Goal: Transaction & Acquisition: Purchase product/service

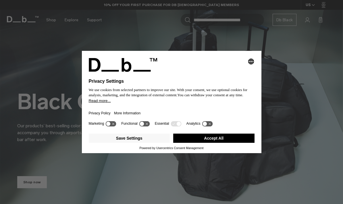
click at [216, 142] on button "Accept All" at bounding box center [213, 138] width 81 height 9
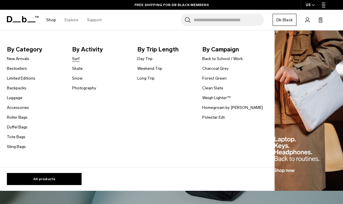
click at [79, 59] on link "Surf" at bounding box center [75, 59] width 7 height 6
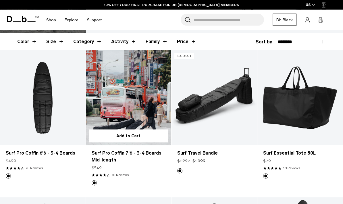
scroll to position [86, 0]
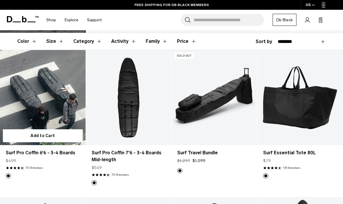
click at [52, 99] on link "Surf Pro Coffin 6'6 - 3-4 Boards" at bounding box center [43, 97] width 86 height 95
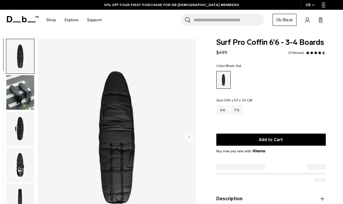
click at [22, 100] on img "button" at bounding box center [20, 92] width 28 height 35
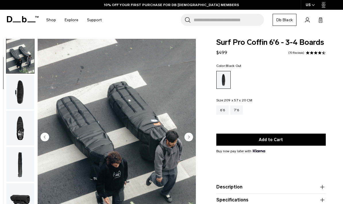
click at [23, 131] on img "button" at bounding box center [20, 128] width 28 height 35
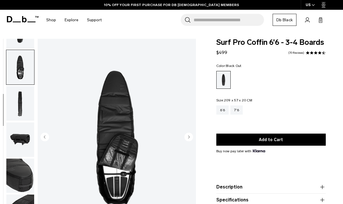
scroll to position [110, 0]
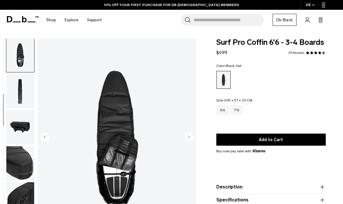
click at [19, 139] on img "button" at bounding box center [20, 127] width 28 height 35
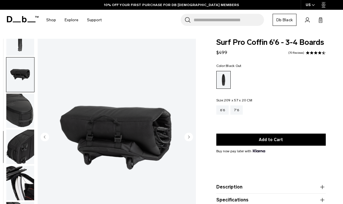
scroll to position [167, 0]
click at [27, 127] on ul at bounding box center [20, 138] width 28 height 198
click at [22, 136] on img "button" at bounding box center [20, 146] width 28 height 35
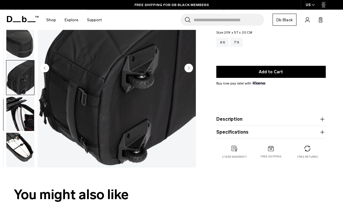
scroll to position [69, 0]
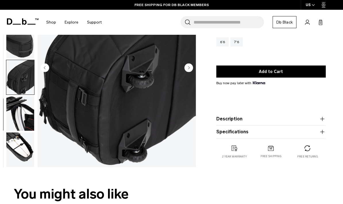
click at [20, 116] on img "button" at bounding box center [20, 113] width 28 height 35
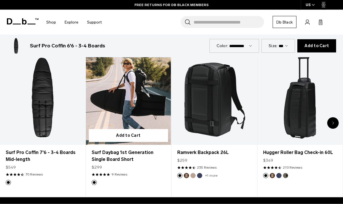
scroll to position [238, 0]
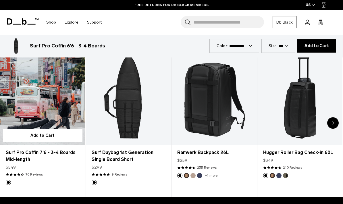
click at [45, 108] on link "Surf Pro Coffin 7'6 - 3-4 Boards Mid-length" at bounding box center [42, 97] width 85 height 95
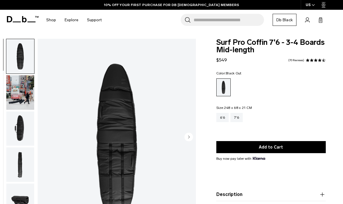
scroll to position [27, 0]
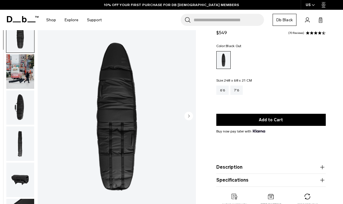
click at [191, 117] on circle "Next slide" at bounding box center [189, 116] width 9 height 9
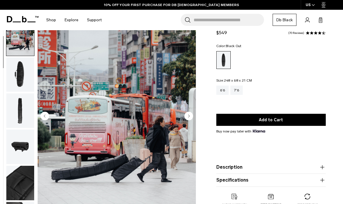
scroll to position [37, 0]
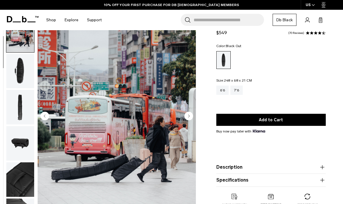
click at [191, 117] on circle "Next slide" at bounding box center [189, 116] width 9 height 9
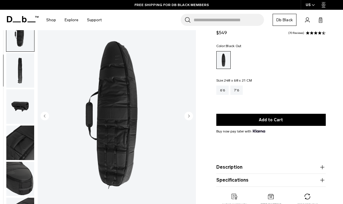
click at [192, 117] on circle "Next slide" at bounding box center [189, 116] width 9 height 9
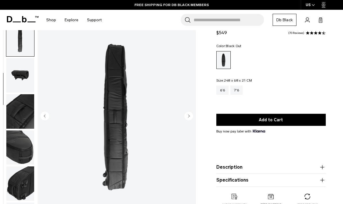
scroll to position [110, 0]
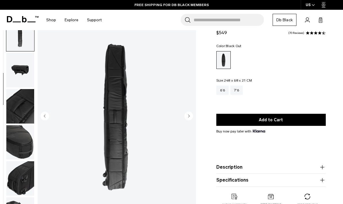
click at [192, 117] on circle "Next slide" at bounding box center [189, 116] width 9 height 9
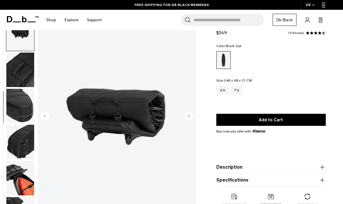
click at [192, 117] on circle "Next slide" at bounding box center [189, 116] width 9 height 9
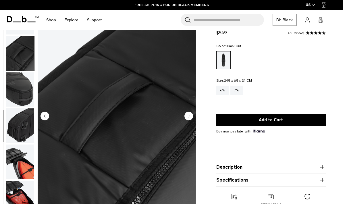
scroll to position [167, 0]
click at [192, 117] on circle "Next slide" at bounding box center [189, 116] width 9 height 9
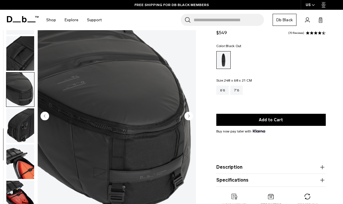
click at [192, 117] on circle "Next slide" at bounding box center [189, 116] width 9 height 9
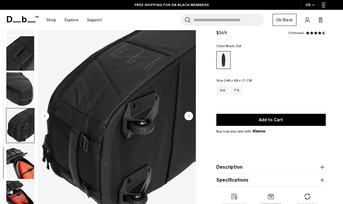
click at [192, 117] on circle "Next slide" at bounding box center [189, 116] width 9 height 9
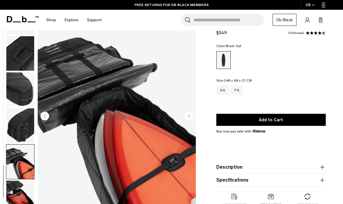
click at [192, 117] on circle "Next slide" at bounding box center [189, 116] width 9 height 9
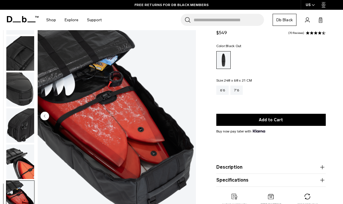
click at [192, 117] on img "10 / 10" at bounding box center [117, 117] width 158 height 198
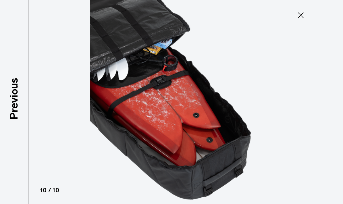
click at [299, 16] on icon at bounding box center [300, 15] width 9 height 9
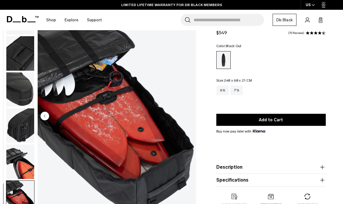
scroll to position [0, 0]
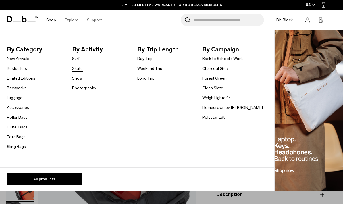
click at [80, 68] on link "Skate" at bounding box center [77, 69] width 11 height 6
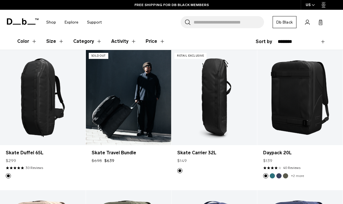
scroll to position [96, 0]
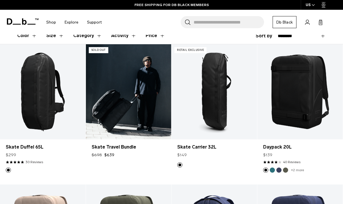
click at [157, 89] on link "Skate Travel Bundle" at bounding box center [129, 91] width 86 height 95
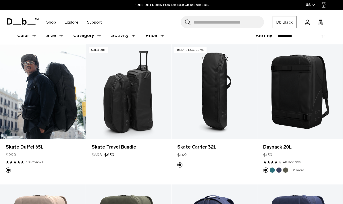
click at [47, 97] on link "Skate Duffel 65L" at bounding box center [43, 91] width 86 height 95
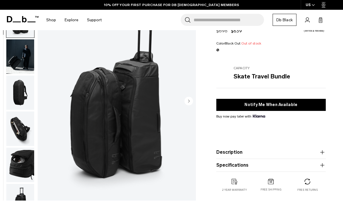
scroll to position [39, 0]
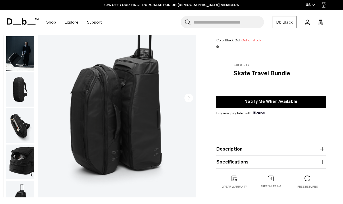
click at [192, 101] on circle "Next slide" at bounding box center [189, 98] width 9 height 9
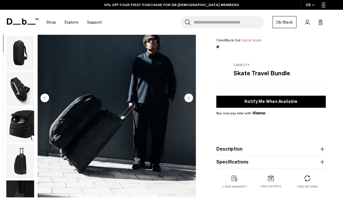
click at [192, 101] on circle "Next slide" at bounding box center [189, 98] width 9 height 9
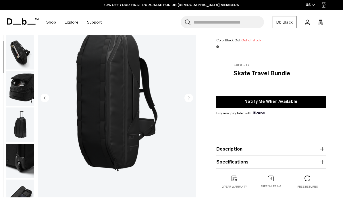
click at [192, 101] on circle "Next slide" at bounding box center [189, 98] width 9 height 9
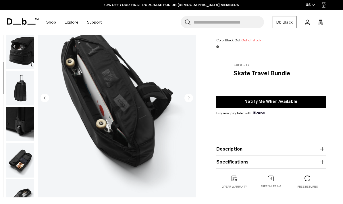
click at [192, 101] on circle "Next slide" at bounding box center [189, 98] width 9 height 9
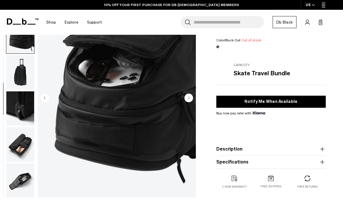
scroll to position [130, 0]
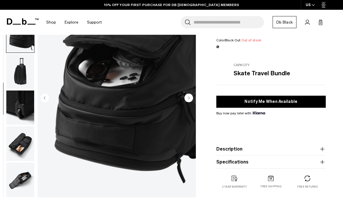
click at [192, 101] on circle "Next slide" at bounding box center [189, 98] width 9 height 9
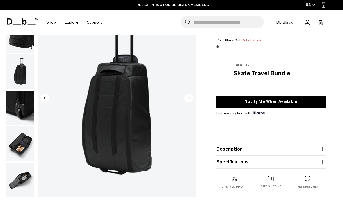
click at [192, 101] on circle "Next slide" at bounding box center [189, 98] width 9 height 9
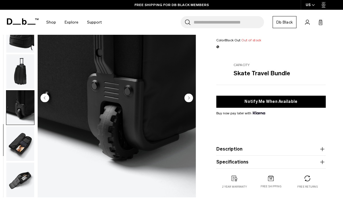
scroll to position [0, 0]
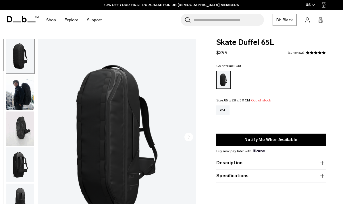
click at [21, 94] on img "button" at bounding box center [20, 92] width 28 height 35
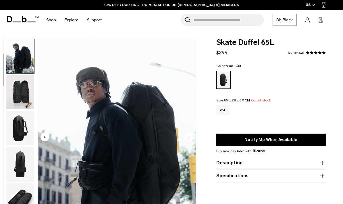
click at [20, 100] on img "button" at bounding box center [20, 92] width 28 height 35
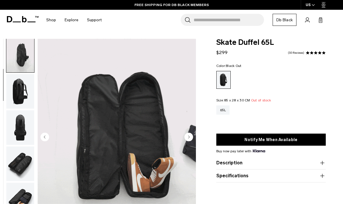
scroll to position [12, 0]
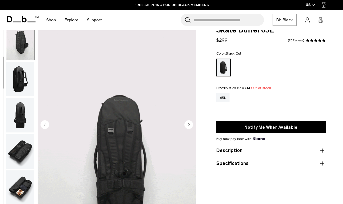
click at [188, 126] on circle "Next slide" at bounding box center [189, 124] width 9 height 9
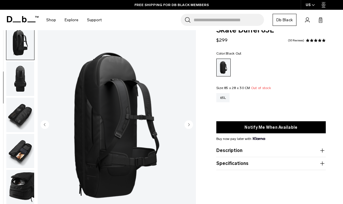
click at [188, 126] on circle "Next slide" at bounding box center [189, 124] width 9 height 9
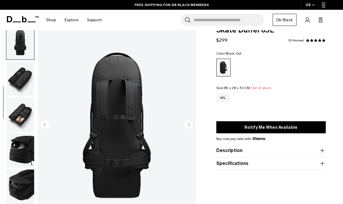
click at [188, 126] on circle "Next slide" at bounding box center [189, 124] width 9 height 9
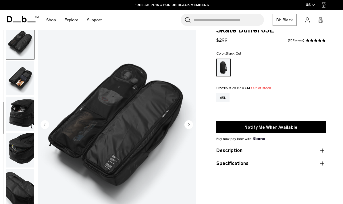
click at [188, 126] on circle "Next slide" at bounding box center [189, 124] width 9 height 9
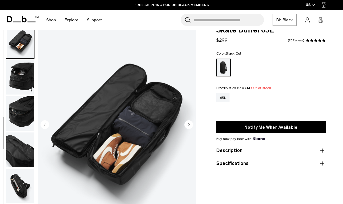
click at [188, 126] on circle "Next slide" at bounding box center [189, 124] width 9 height 9
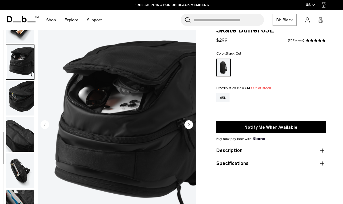
scroll to position [240, 0]
click at [188, 126] on circle "Next slide" at bounding box center [189, 124] width 9 height 9
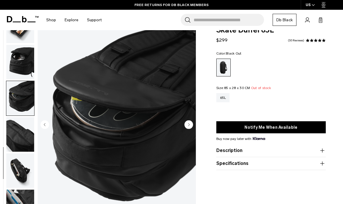
click at [188, 126] on circle "Next slide" at bounding box center [189, 124] width 9 height 9
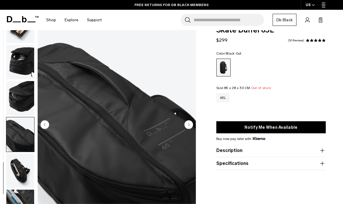
click at [188, 126] on circle "Next slide" at bounding box center [189, 124] width 9 height 9
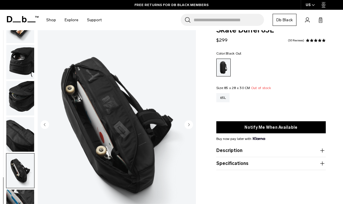
click at [188, 126] on circle "Next slide" at bounding box center [189, 124] width 9 height 9
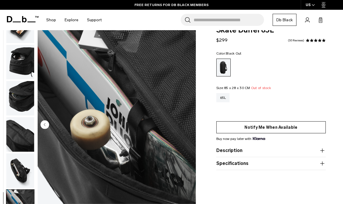
click at [259, 131] on button "Notify Me When Available" at bounding box center [272, 127] width 110 height 12
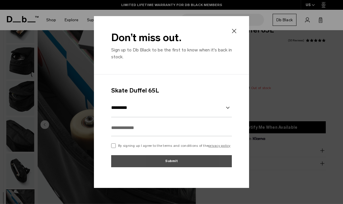
click at [139, 136] on input "text" at bounding box center [171, 128] width 121 height 17
type input "*****"
click at [290, 72] on div at bounding box center [171, 102] width 343 height 204
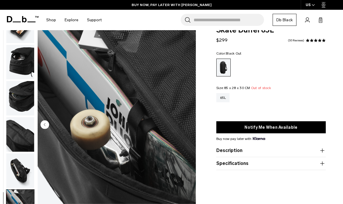
click at [309, 22] on icon at bounding box center [307, 19] width 5 height 5
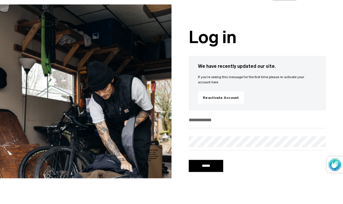
click at [215, 141] on input "email" at bounding box center [257, 145] width 137 height 9
click at [220, 117] on link "Reactivate Account" at bounding box center [221, 123] width 46 height 12
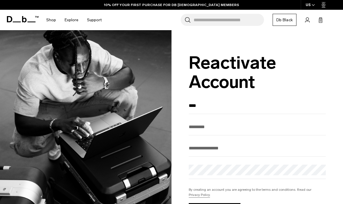
type input "****"
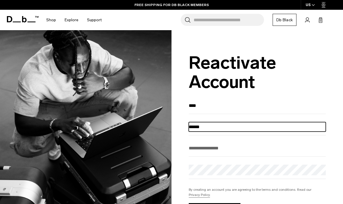
type input "******"
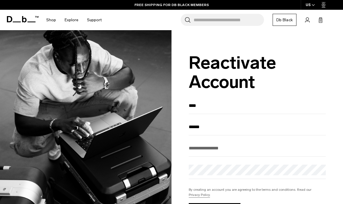
click at [220, 163] on div "**** ****** Db Black. The membership you’ve been waiting for. Do as 400,000 oth…" at bounding box center [257, 165] width 137 height 128
click at [221, 157] on div at bounding box center [257, 149] width 137 height 13
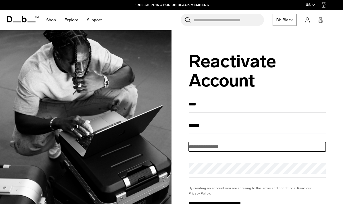
click at [215, 148] on input "email" at bounding box center [257, 146] width 137 height 9
click at [227, 152] on input "*********" at bounding box center [257, 146] width 137 height 9
type input "**********"
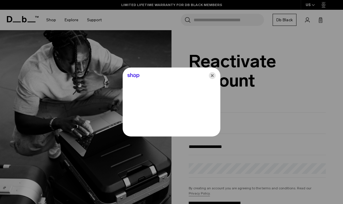
click at [215, 79] on icon "Close" at bounding box center [212, 75] width 7 height 7
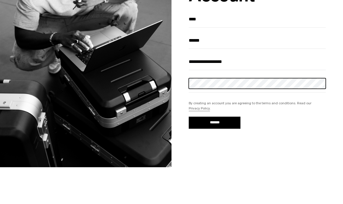
scroll to position [54, 0]
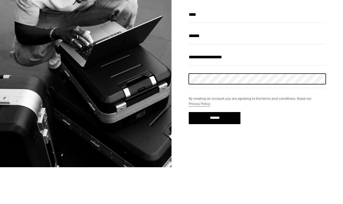
click at [215, 149] on input "*******" at bounding box center [215, 155] width 52 height 12
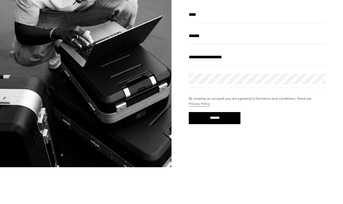
click at [218, 149] on input "*******" at bounding box center [215, 155] width 52 height 12
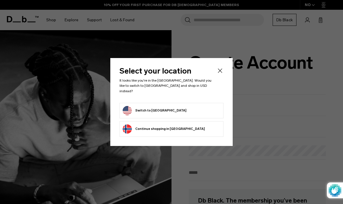
click at [185, 108] on form "Switch to United States" at bounding box center [172, 110] width 98 height 9
click at [169, 110] on button "Switch to United States" at bounding box center [155, 110] width 64 height 9
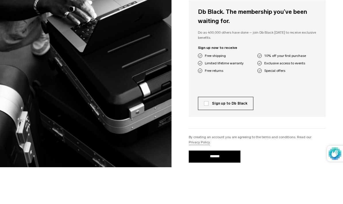
scroll to position [210, 0]
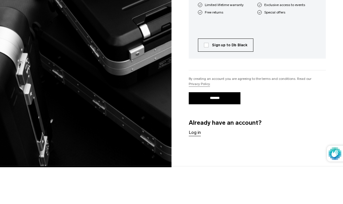
click at [195, 141] on div "Db Black. The membership you’ve been waiting for. Do as 400,000 others have don…" at bounding box center [257, 25] width 137 height 309
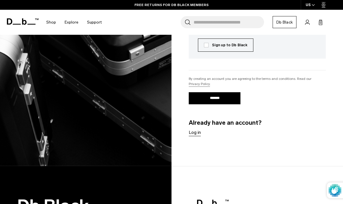
click at [196, 135] on link "Log in" at bounding box center [195, 132] width 12 height 7
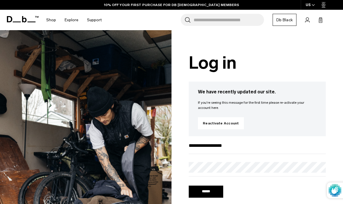
type input "**********"
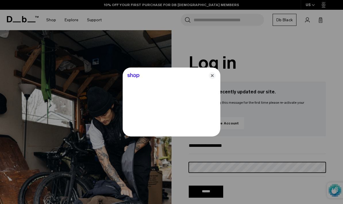
scroll to position [48, 0]
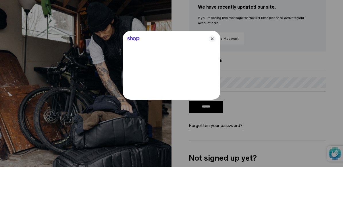
click at [213, 72] on icon "Close" at bounding box center [212, 75] width 7 height 7
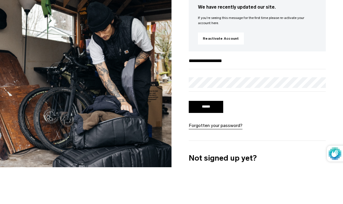
click at [213, 159] on link "Forgotten your password?" at bounding box center [216, 162] width 54 height 7
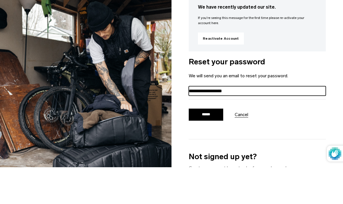
type input "**********"
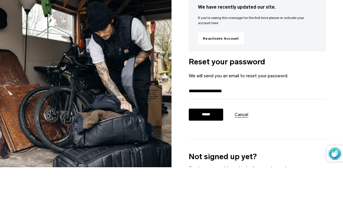
click at [210, 145] on input "******" at bounding box center [206, 151] width 35 height 12
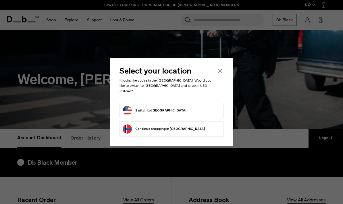
click at [163, 108] on button "Switch to [GEOGRAPHIC_DATA]" at bounding box center [155, 110] width 64 height 9
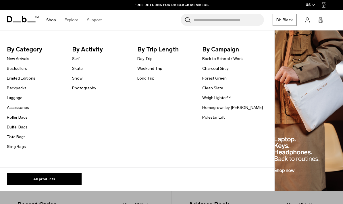
click at [78, 90] on link "Photography" at bounding box center [84, 88] width 24 height 6
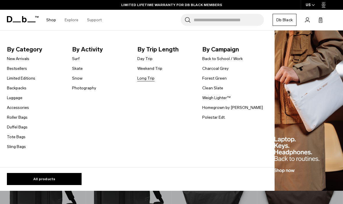
click at [145, 78] on link "Long Trip" at bounding box center [145, 78] width 17 height 6
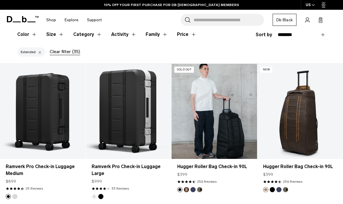
scroll to position [93, 0]
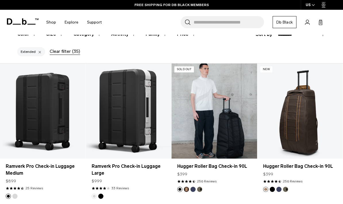
click at [227, 71] on link "Hugger Roller Bag Check-in 90L" at bounding box center [215, 111] width 86 height 95
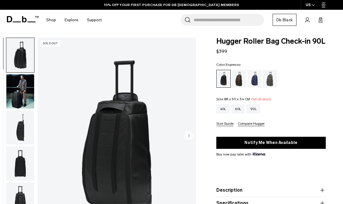
click at [237, 88] on div "Espresso" at bounding box center [239, 79] width 15 height 18
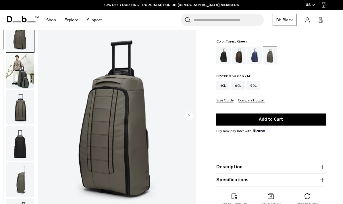
click at [189, 120] on circle "Next slide" at bounding box center [189, 115] width 9 height 9
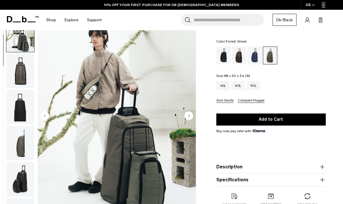
click at [189, 120] on circle "Next slide" at bounding box center [189, 115] width 9 height 9
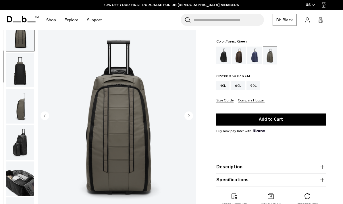
click at [189, 120] on circle "Next slide" at bounding box center [189, 115] width 9 height 9
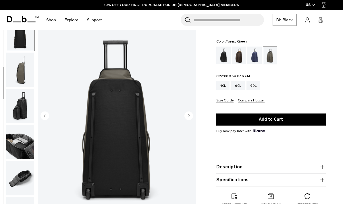
click at [189, 120] on circle "Next slide" at bounding box center [189, 115] width 9 height 9
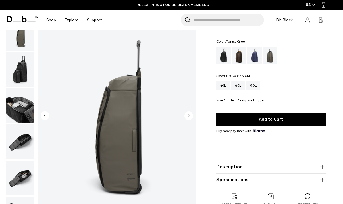
click at [189, 120] on circle "Next slide" at bounding box center [189, 115] width 9 height 9
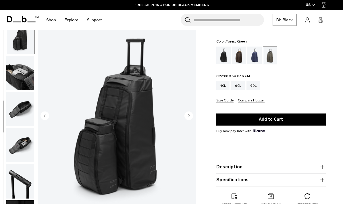
scroll to position [183, 0]
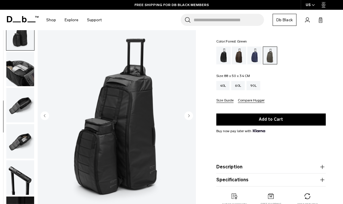
click at [24, 86] on img "button" at bounding box center [20, 69] width 28 height 35
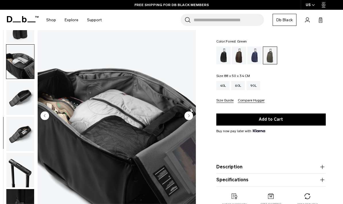
scroll to position [204, 0]
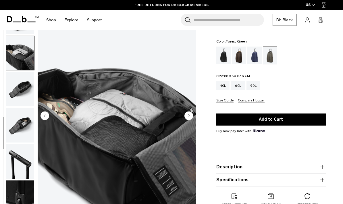
click at [23, 93] on img "button" at bounding box center [20, 89] width 28 height 35
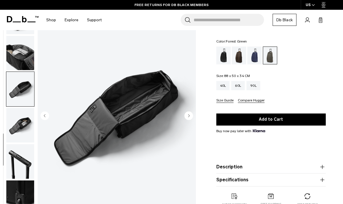
click at [26, 138] on img "button" at bounding box center [20, 125] width 28 height 35
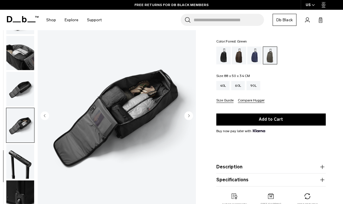
click at [23, 175] on img "button" at bounding box center [20, 161] width 28 height 35
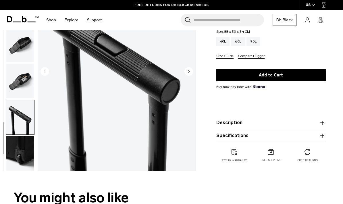
scroll to position [76, 0]
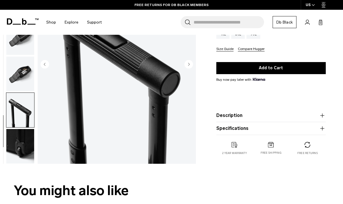
click at [23, 153] on img "button" at bounding box center [20, 146] width 28 height 35
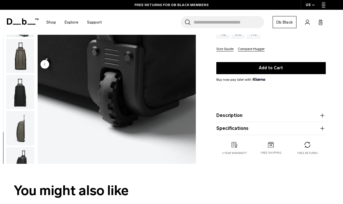
scroll to position [0, 0]
click at [19, 37] on img "button" at bounding box center [20, 19] width 28 height 35
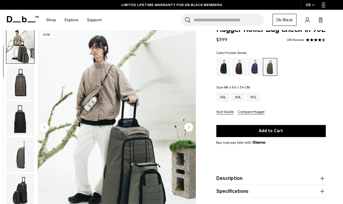
scroll to position [12, 0]
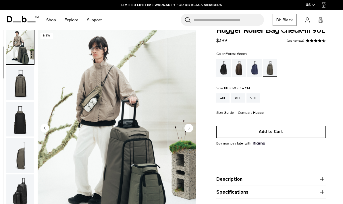
click at [252, 138] on button "Add to Cart" at bounding box center [272, 132] width 110 height 12
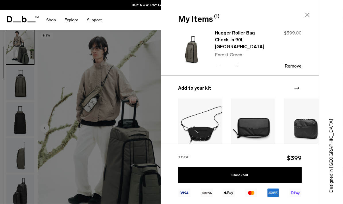
click at [308, 16] on icon at bounding box center [307, 15] width 7 height 7
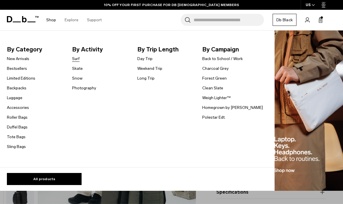
click at [77, 59] on link "Surf" at bounding box center [75, 59] width 7 height 6
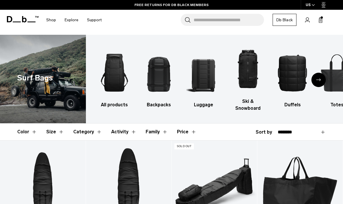
click at [317, 81] on icon "Next slide" at bounding box center [319, 79] width 5 height 3
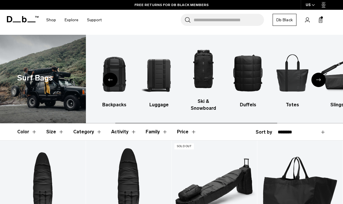
click at [317, 81] on icon "Next slide" at bounding box center [319, 79] width 5 height 3
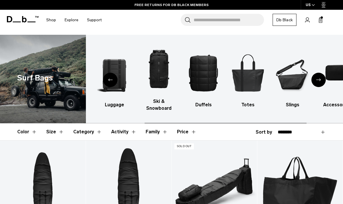
click at [317, 81] on icon "Next slide" at bounding box center [319, 79] width 5 height 3
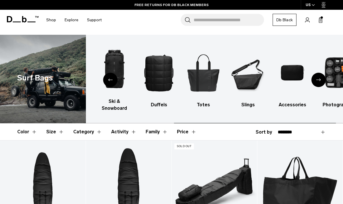
click at [317, 81] on icon "Next slide" at bounding box center [319, 79] width 5 height 3
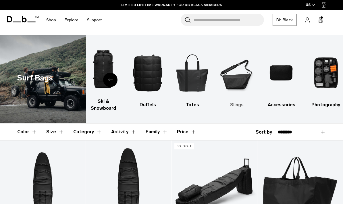
click at [229, 74] on img "7 / 9" at bounding box center [237, 73] width 35 height 52
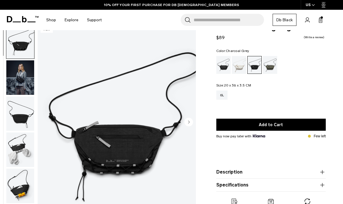
scroll to position [26, 0]
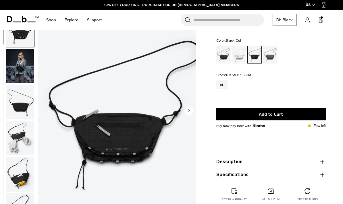
click at [227, 50] on div "Black Out" at bounding box center [224, 55] width 15 height 18
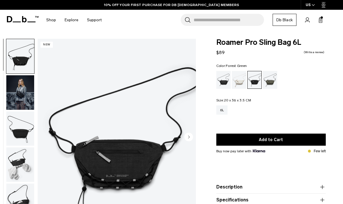
click at [269, 81] on div "Forest Green" at bounding box center [270, 80] width 15 height 18
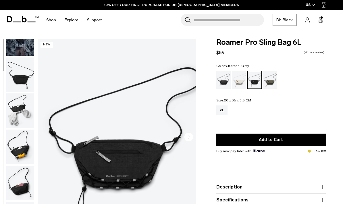
click at [13, 141] on img "button" at bounding box center [20, 147] width 28 height 35
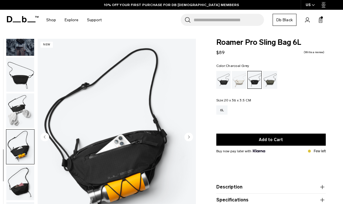
scroll to position [57, 0]
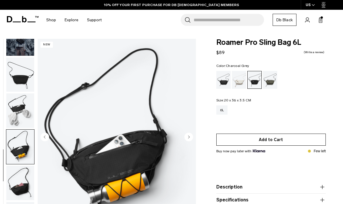
click at [269, 138] on button "Add to Cart" at bounding box center [272, 140] width 110 height 12
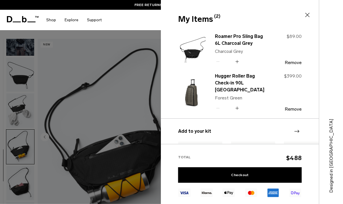
scroll to position [0, 0]
click at [308, 15] on icon at bounding box center [307, 15] width 7 height 7
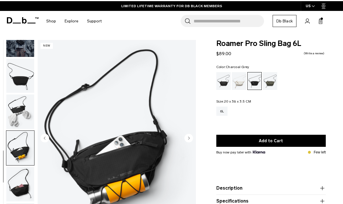
scroll to position [36, 0]
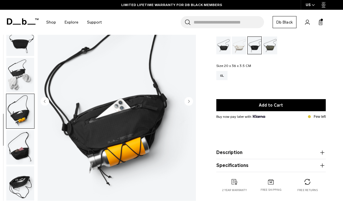
click at [188, 100] on circle "Next slide" at bounding box center [189, 101] width 9 height 9
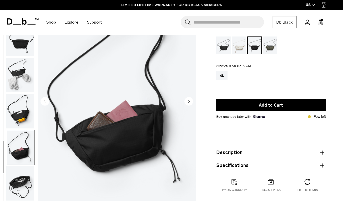
click at [188, 100] on circle "Next slide" at bounding box center [189, 101] width 9 height 9
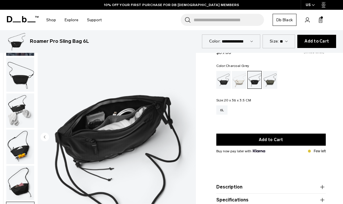
scroll to position [240, 0]
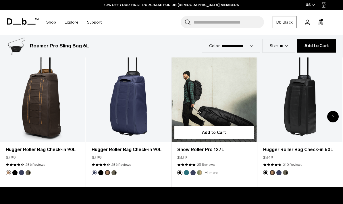
click at [200, 122] on link "Snow Roller Pro 127L" at bounding box center [214, 94] width 85 height 95
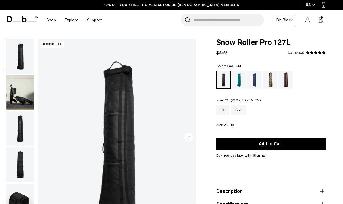
click at [223, 112] on div "70L" at bounding box center [223, 110] width 13 height 9
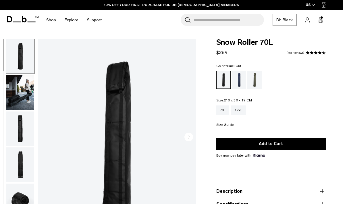
scroll to position [14, 0]
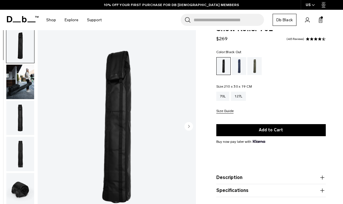
click at [18, 86] on img "button" at bounding box center [20, 81] width 28 height 35
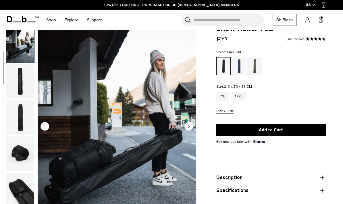
click at [21, 88] on img "button" at bounding box center [20, 81] width 28 height 35
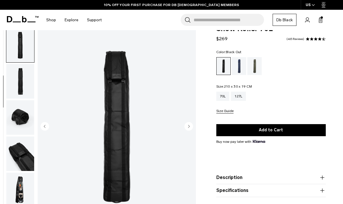
click at [22, 93] on img "button" at bounding box center [20, 81] width 28 height 35
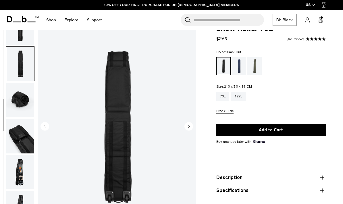
scroll to position [93, 0]
click at [19, 156] on img "button" at bounding box center [20, 172] width 28 height 35
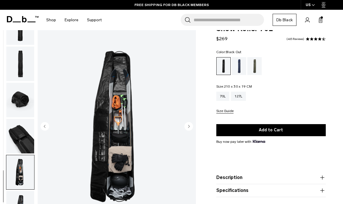
click at [21, 200] on img "button" at bounding box center [20, 208] width 28 height 35
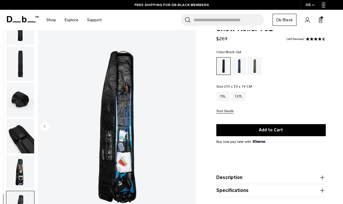
click at [24, 174] on img "button" at bounding box center [20, 172] width 28 height 35
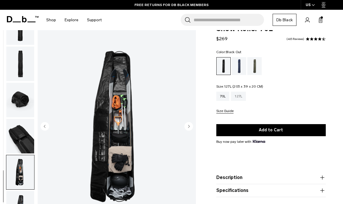
click at [238, 97] on div "127L" at bounding box center [238, 96] width 15 height 9
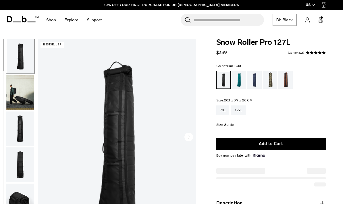
click at [23, 103] on img "button" at bounding box center [20, 92] width 28 height 35
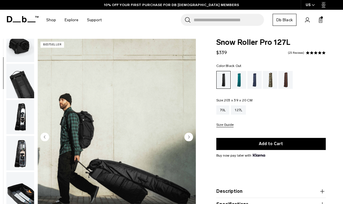
click at [23, 118] on img "button" at bounding box center [20, 117] width 28 height 35
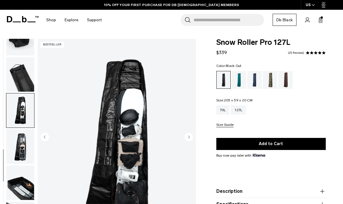
scroll to position [165, 0]
click at [24, 140] on img "button" at bounding box center [20, 146] width 28 height 35
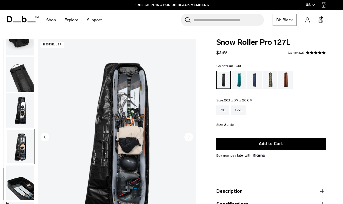
click at [25, 113] on img "button" at bounding box center [20, 110] width 28 height 35
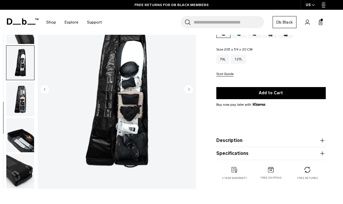
scroll to position [54, 0]
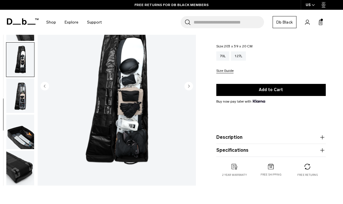
click at [22, 139] on img "button" at bounding box center [20, 132] width 28 height 35
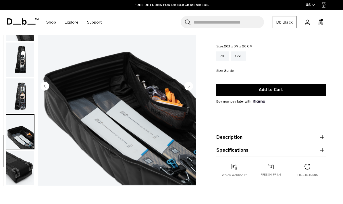
click at [22, 173] on img "button" at bounding box center [20, 168] width 28 height 35
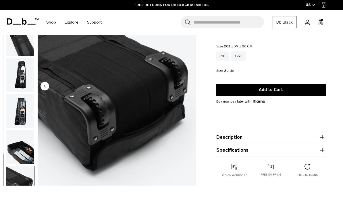
scroll to position [0, 0]
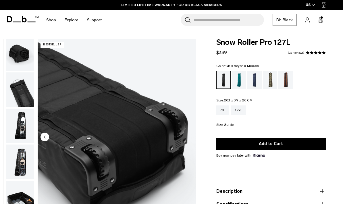
click at [272, 84] on div "Db x Beyond Medals" at bounding box center [270, 80] width 15 height 18
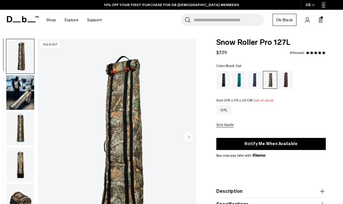
click at [225, 83] on div "Black Out" at bounding box center [224, 80] width 15 height 18
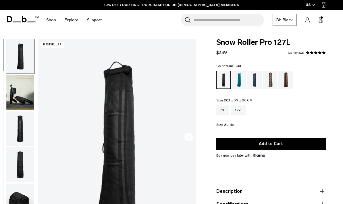
click at [28, 130] on img "button" at bounding box center [20, 129] width 28 height 35
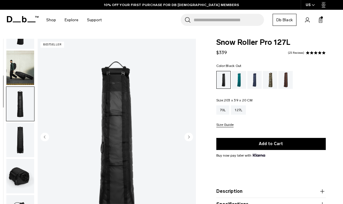
scroll to position [73, 0]
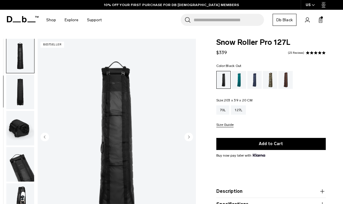
click at [23, 106] on img "button" at bounding box center [20, 92] width 28 height 35
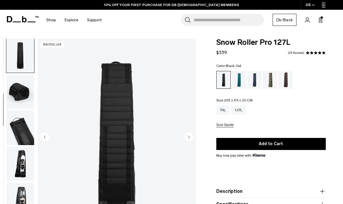
click at [23, 98] on img "button" at bounding box center [20, 91] width 28 height 35
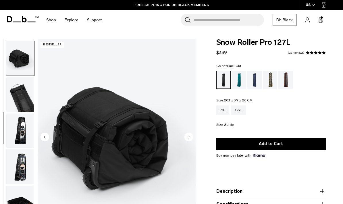
scroll to position [146, 0]
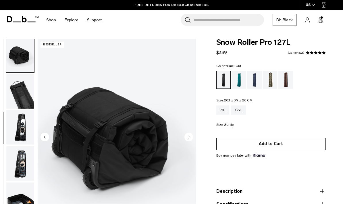
click at [275, 144] on button "Add to Cart" at bounding box center [272, 144] width 110 height 12
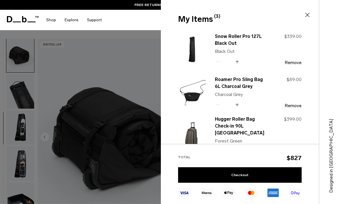
scroll to position [0, 0]
click at [290, 62] on button "Remove" at bounding box center [293, 62] width 17 height 5
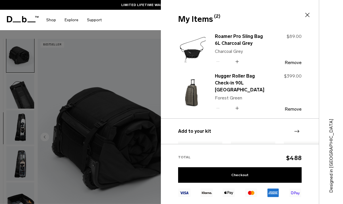
type button "Close"
click at [307, 15] on icon at bounding box center [308, 15] width 4 height 4
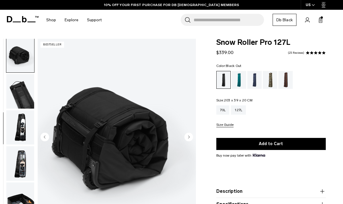
click at [323, 21] on icon at bounding box center [321, 20] width 5 height 6
